Goal: Ask a question: Seek information or help from site administrators or community

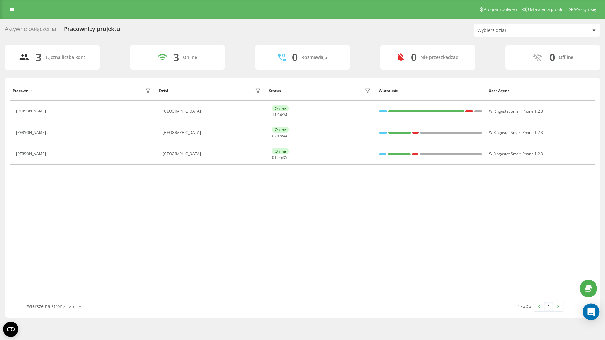
click at [592, 312] on icon "Open Intercom Messenger" at bounding box center [591, 312] width 7 height 8
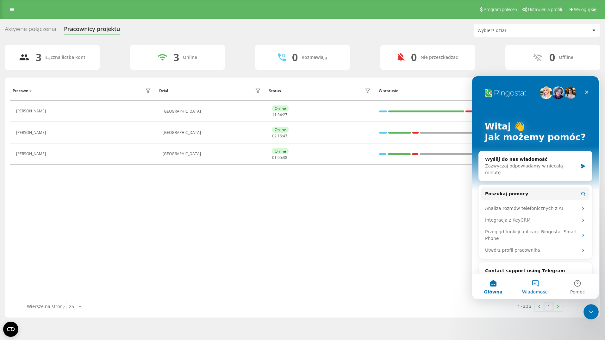
click at [540, 284] on button "Wiadomości" at bounding box center [535, 286] width 42 height 25
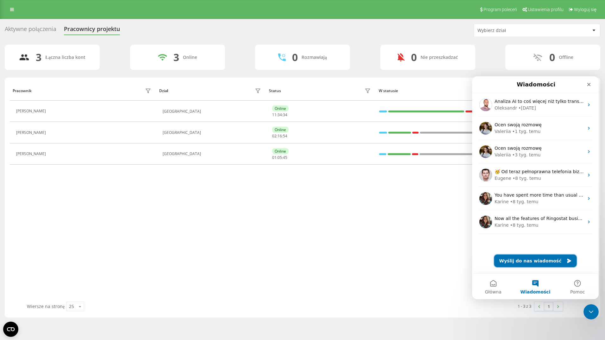
click at [539, 261] on button "Wyślij do nas wiadomość" at bounding box center [536, 261] width 83 height 13
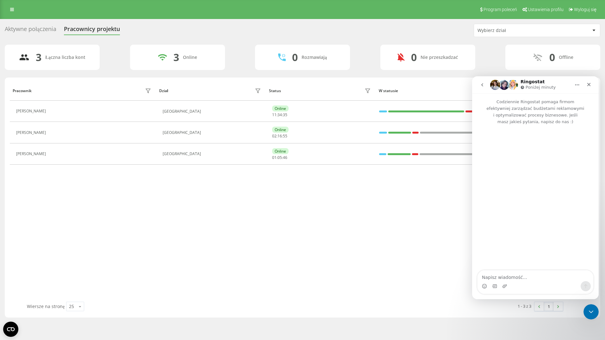
click at [512, 276] on textarea "Napisz wiadomość..." at bounding box center [536, 275] width 116 height 11
type textarea "Prosze o pilny kontakt"
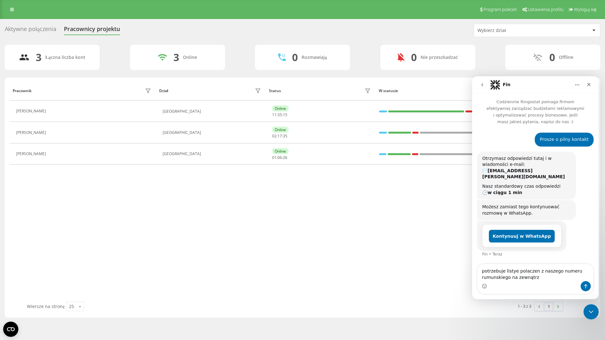
type textarea "potrzebuje listye polaczen z naszego numeru rumunskiego na zewnątrz"
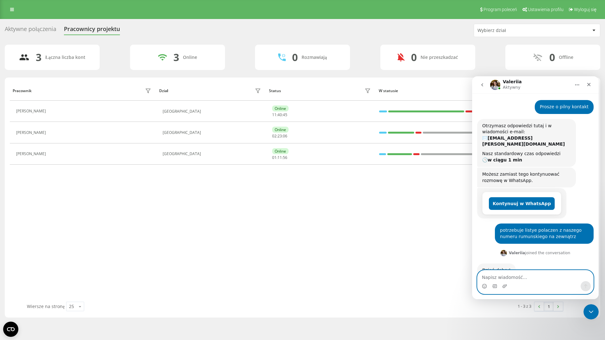
scroll to position [40, 0]
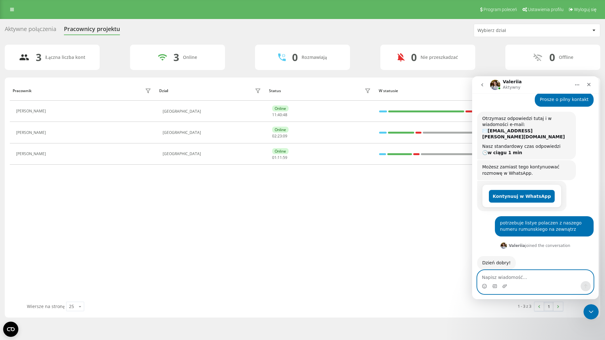
click at [491, 278] on textarea "Napisz wiadomość..." at bounding box center [536, 275] width 116 height 11
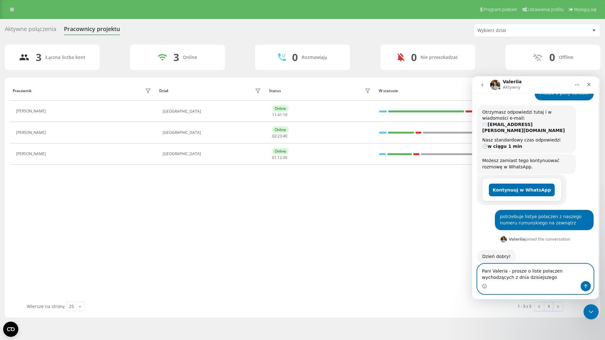
type textarea "Pani Valeria - prosze o liste polaczen wychodzących z dnia dzisiejszego"
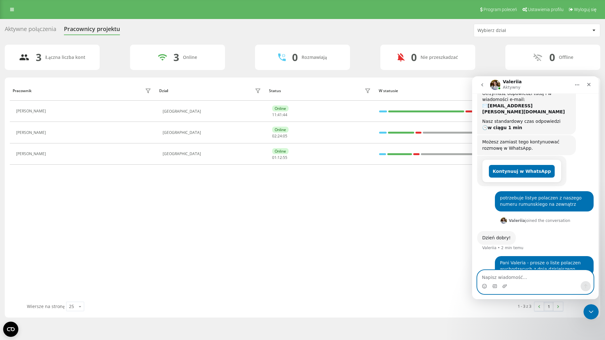
scroll to position [89, 0]
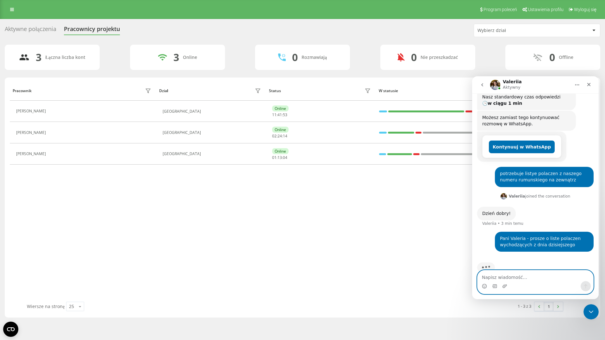
click at [493, 277] on textarea "Napisz wiadomość..." at bounding box center [536, 275] width 116 height 11
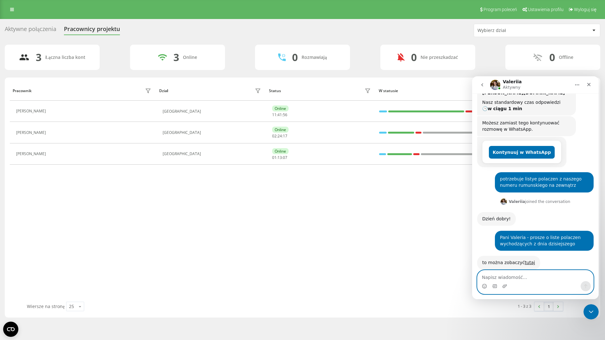
scroll to position [84, 0]
type textarea "b"
click at [489, 277] on textarea "b" at bounding box center [536, 275] width 116 height 11
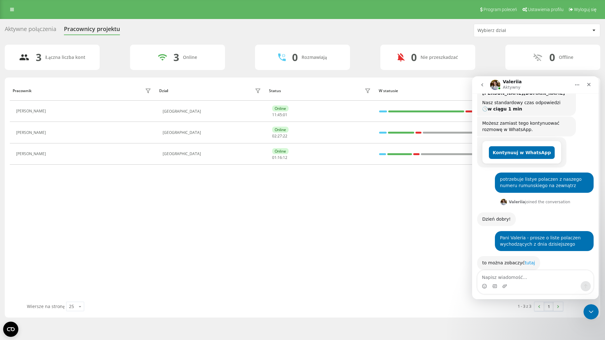
click at [525, 260] on link "tutaj" at bounding box center [530, 262] width 10 height 5
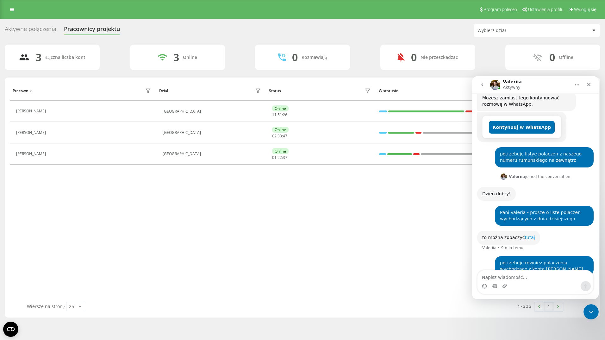
click at [527, 235] on link "tutaj" at bounding box center [530, 237] width 10 height 5
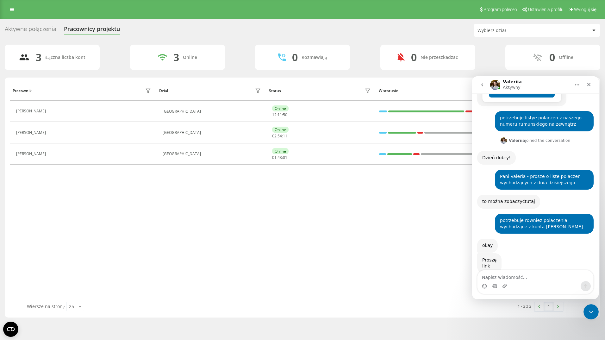
scroll to position [148, 0]
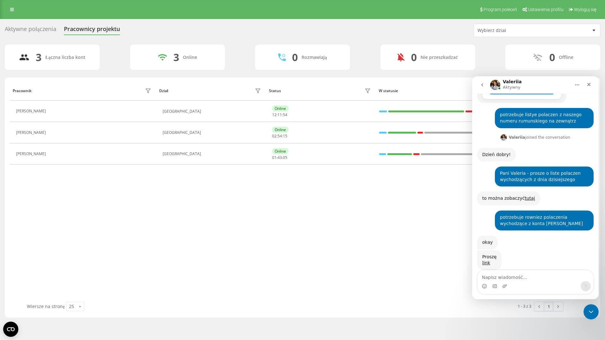
click at [197, 215] on div "Pracownik Dział Status W statusie User Agent Veronica Wawrzyniak Romania Online…" at bounding box center [303, 191] width 586 height 221
click at [591, 84] on icon "Zamknij" at bounding box center [589, 84] width 5 height 5
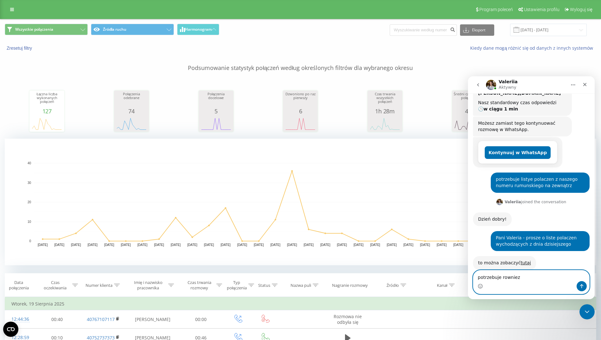
drag, startPoint x: 519, startPoint y: 279, endPoint x: 501, endPoint y: 279, distance: 18.0
click at [501, 279] on textarea "potrzebuje rowniez" at bounding box center [531, 275] width 116 height 11
click at [525, 279] on textarea "potrzebuje rowniez" at bounding box center [531, 275] width 116 height 11
click at [522, 278] on textarea "potrzebuje rowniez" at bounding box center [531, 275] width 116 height 11
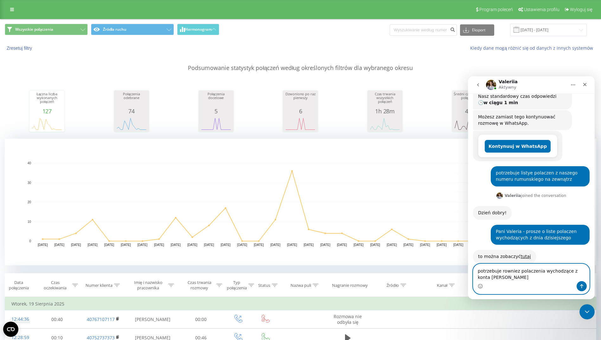
type textarea "potrzebuje rowniez polaczenia wychodzące z konta [PERSON_NAME]"
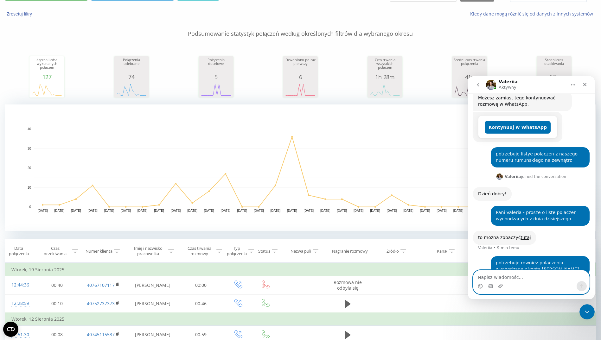
scroll to position [32, 0]
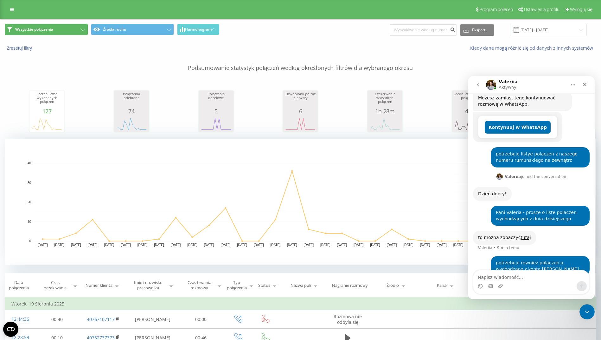
click at [49, 28] on span "Wszystkie połączenia" at bounding box center [34, 29] width 38 height 5
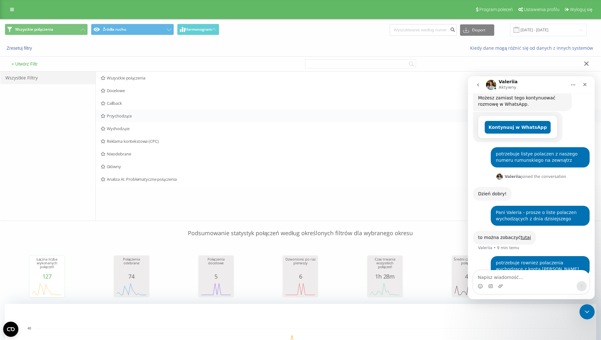
click at [125, 118] on span "Przychodzące" at bounding box center [299, 116] width 396 height 4
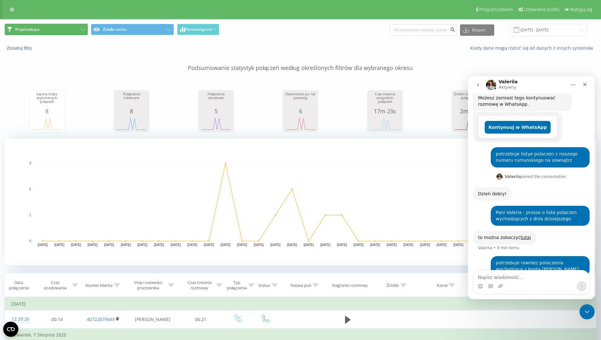
click at [40, 26] on button "Przychodzące" at bounding box center [46, 29] width 83 height 11
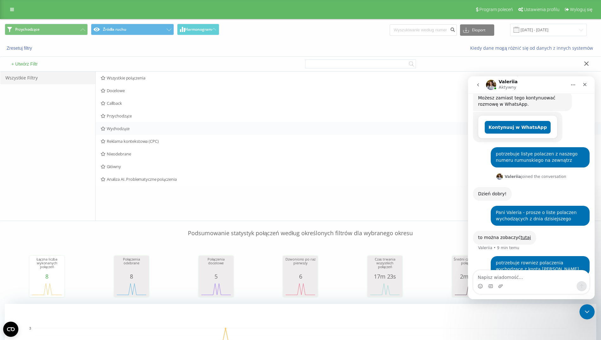
click at [121, 125] on div "Wychodzące Czynności Edytuj Kopiuj Usuń Domyślnie Udostępnij" at bounding box center [348, 128] width 505 height 13
click at [122, 130] on span "Wychodzące" at bounding box center [299, 128] width 396 height 4
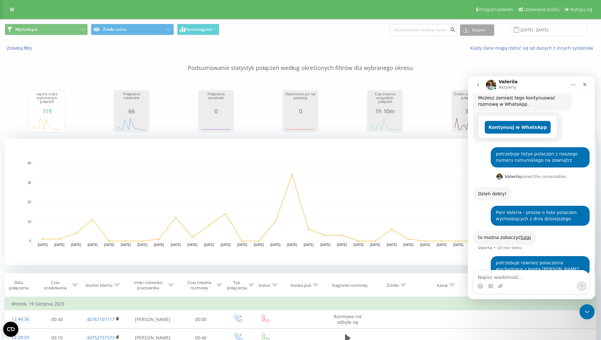
click at [488, 27] on button "Eksport" at bounding box center [477, 29] width 34 height 11
click at [480, 63] on div ".xlsx" at bounding box center [477, 64] width 34 height 11
click at [300, 50] on div "Kiedy dane mogą różnić się od danych z innych systemów" at bounding box center [412, 48] width 375 height 6
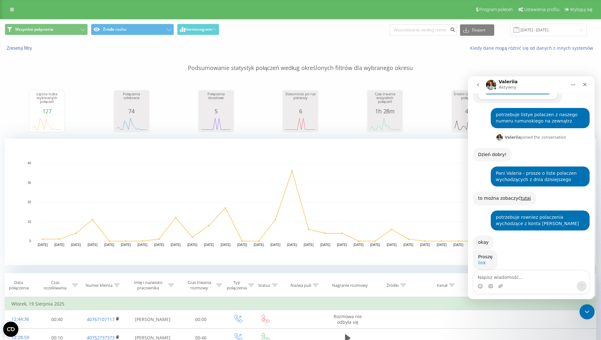
click at [481, 260] on link "link" at bounding box center [482, 262] width 8 height 5
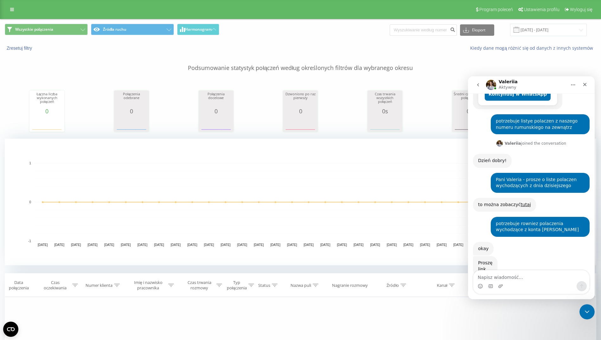
drag, startPoint x: 496, startPoint y: 277, endPoint x: 497, endPoint y: 272, distance: 5.3
click at [496, 277] on textarea "Napisz wiadomość..." at bounding box center [531, 275] width 116 height 11
